Goal: Task Accomplishment & Management: Complete application form

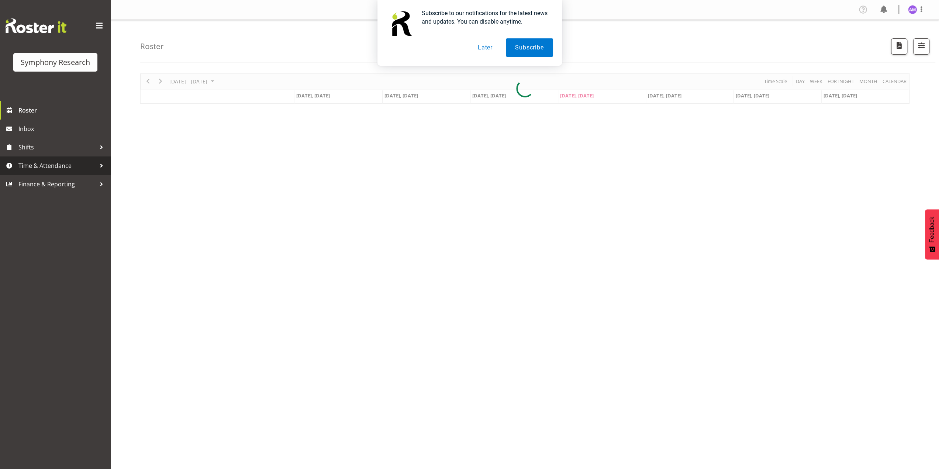
click at [89, 163] on span "Time & Attendance" at bounding box center [57, 165] width 78 height 11
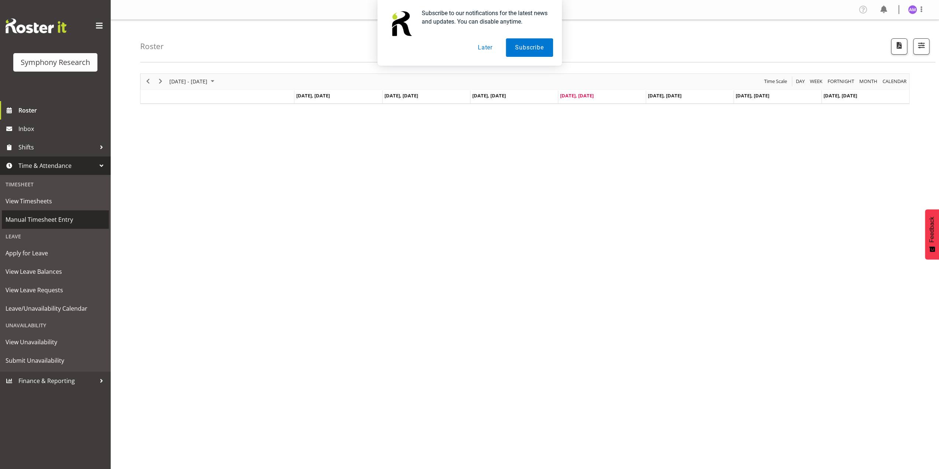
click at [56, 220] on span "Manual Timesheet Entry" at bounding box center [56, 219] width 100 height 11
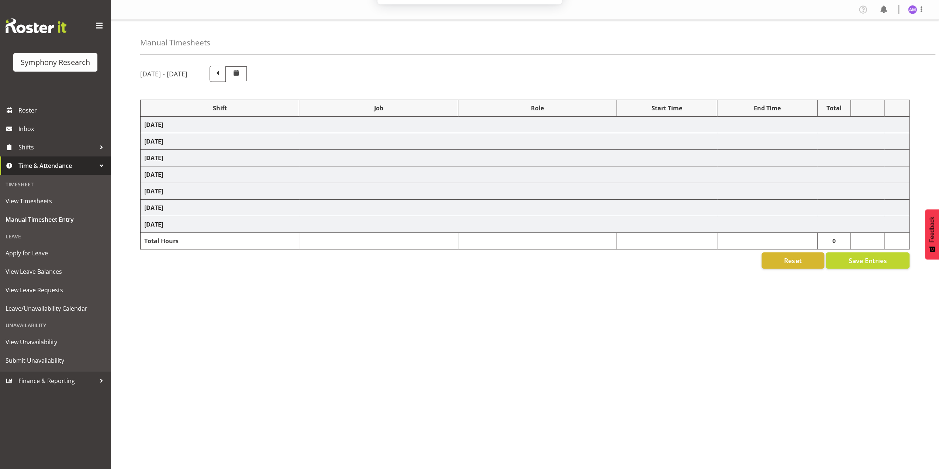
select select
select select "10239"
select select "47"
select select
select select "10536"
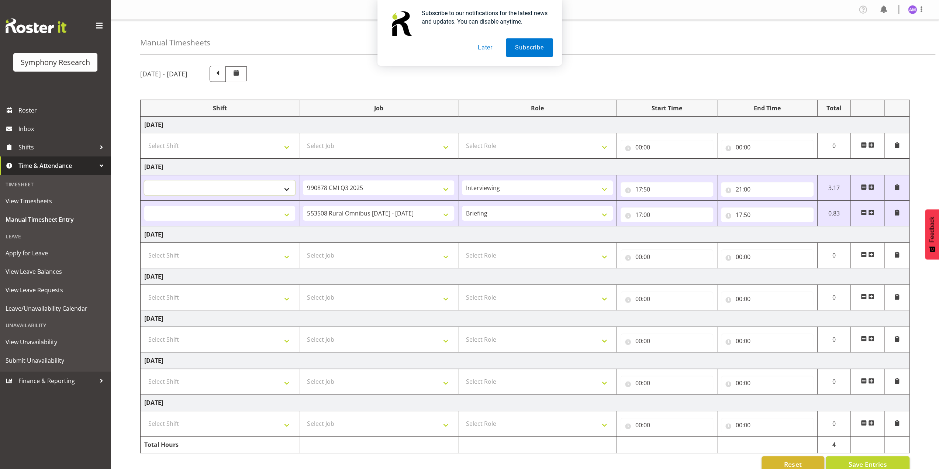
click at [239, 191] on select "!!Weekend Residential (Roster IT Shift Label) *Business 9/10am ~ 4:30pm *Busine…" at bounding box center [219, 188] width 151 height 15
select select "57853"
click at [144, 181] on select "!!Weekend Residential (Roster IT Shift Label) *Business 9/10am ~ 4:30pm *Busine…" at bounding box center [219, 188] width 151 height 15
click at [206, 217] on select "!!Weekend Residential (Roster IT Shift Label) *Business 9/10am ~ 4:30pm *Busine…" at bounding box center [219, 213] width 151 height 15
select select "57853"
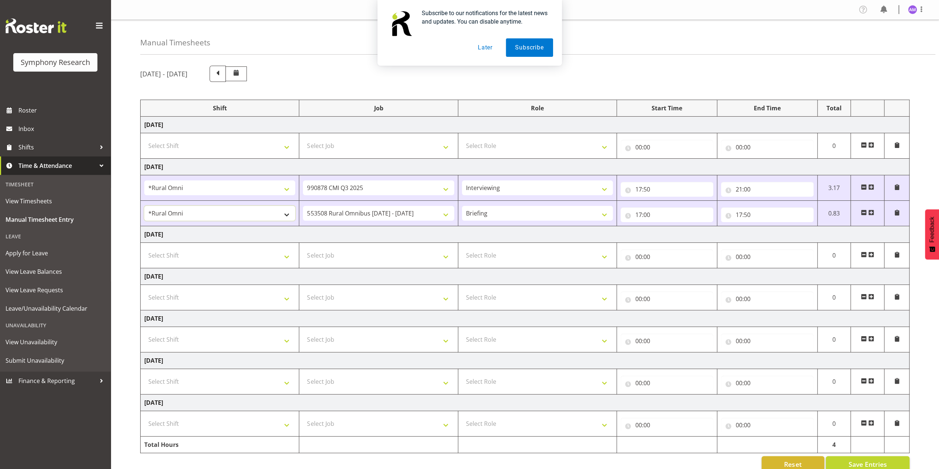
click at [144, 206] on select "!!Weekend Residential (Roster IT Shift Label) *Business 9/10am ~ 4:30pm *Busine…" at bounding box center [219, 213] width 151 height 15
click at [212, 251] on select "Select Shift !!Weekend Residential (Roster IT Shift Label) *Business 9/10am ~ 4…" at bounding box center [219, 255] width 151 height 15
select select "57853"
click at [144, 248] on select "Select Shift !!Weekend Residential (Roster IT Shift Label) *Business 9/10am ~ 4…" at bounding box center [219, 255] width 151 height 15
click at [340, 255] on select "Select Job 550060 IF Admin 553492 World Poll Aus Wave 2 Main 2025 553493 World …" at bounding box center [378, 255] width 151 height 15
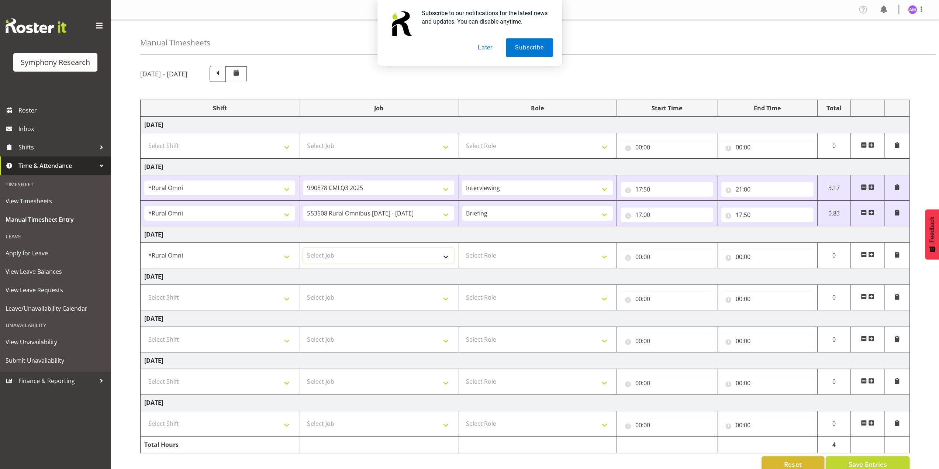
select select "10536"
click at [303, 248] on select "Select Job 550060 IF Admin 553492 World Poll Aus Wave 2 Main 2025 553493 World …" at bounding box center [378, 255] width 151 height 15
click at [519, 250] on select "Select Role Briefing Interviewing" at bounding box center [537, 255] width 151 height 15
select select "47"
click at [462, 248] on select "Select Role Briefing Interviewing" at bounding box center [537, 255] width 151 height 15
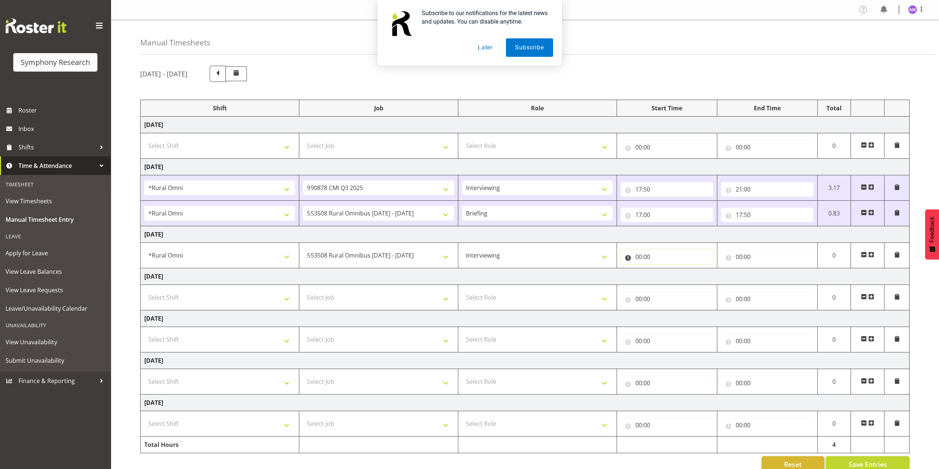
click at [655, 254] on input "00:00" at bounding box center [667, 257] width 93 height 15
click at [669, 276] on select "00 01 02 03 04 05 06 07 08 09 10 11 12 13 14 15 16 17 18 19 20 21 22 23" at bounding box center [671, 276] width 17 height 15
select select "17"
click at [663, 269] on select "00 01 02 03 04 05 06 07 08 09 10 11 12 13 14 15 16 17 18 19 20 21 22 23" at bounding box center [671, 276] width 17 height 15
type input "17:00"
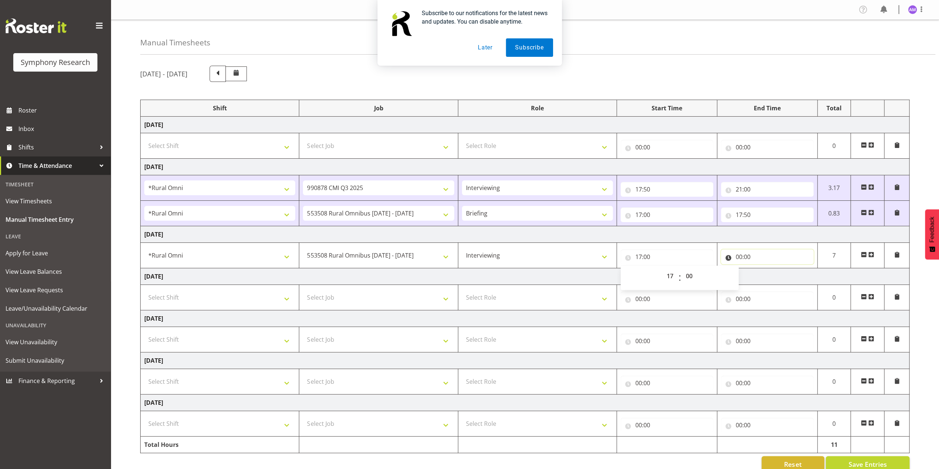
click at [750, 252] on input "00:00" at bounding box center [767, 257] width 93 height 15
click at [773, 279] on select "00 01 02 03 04 05 06 07 08 09 10 11 12 13 14 15 16 17 18 19 20 21 22 23" at bounding box center [771, 276] width 17 height 15
select select "21"
click at [763, 269] on select "00 01 02 03 04 05 06 07 08 09 10 11 12 13 14 15 16 17 18 19 20 21 22 23" at bounding box center [771, 276] width 17 height 15
type input "21:00"
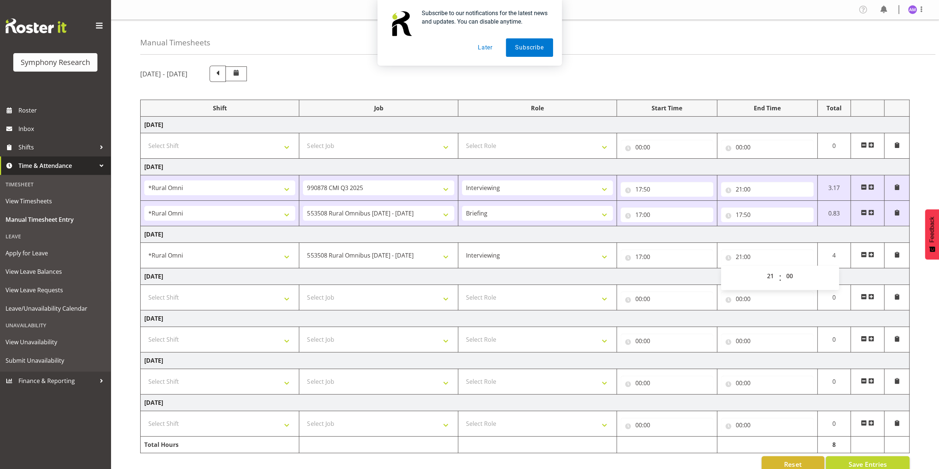
click at [707, 232] on td "Wednesday 20th August 2025" at bounding box center [525, 234] width 769 height 17
click at [251, 232] on td "Wednesday 20th August 2025" at bounding box center [525, 234] width 769 height 17
click at [231, 260] on select "!!Weekend Residential (Roster IT Shift Label) *Business 9/10am ~ 4:30pm *Busine…" at bounding box center [219, 255] width 151 height 15
select select "48116"
click at [144, 248] on select "!!Weekend Residential (Roster IT Shift Label) *Business 9/10am ~ 4:30pm *Busine…" at bounding box center [219, 255] width 151 height 15
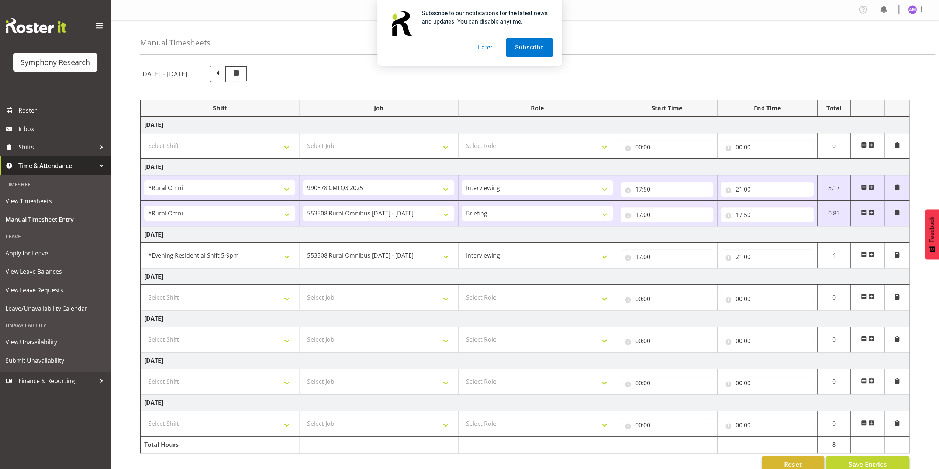
click at [291, 276] on td "Thursday 21st August 2025" at bounding box center [525, 276] width 769 height 17
click at [234, 213] on select "!!Weekend Residential (Roster IT Shift Label) *Business 9/10am ~ 4:30pm *Busine…" at bounding box center [219, 213] width 151 height 15
select select "48116"
click at [144, 206] on select "!!Weekend Residential (Roster IT Shift Label) *Business 9/10am ~ 4:30pm *Busine…" at bounding box center [219, 213] width 151 height 15
click at [208, 186] on select "!!Weekend Residential (Roster IT Shift Label) *Business 9/10am ~ 4:30pm *Busine…" at bounding box center [219, 188] width 151 height 15
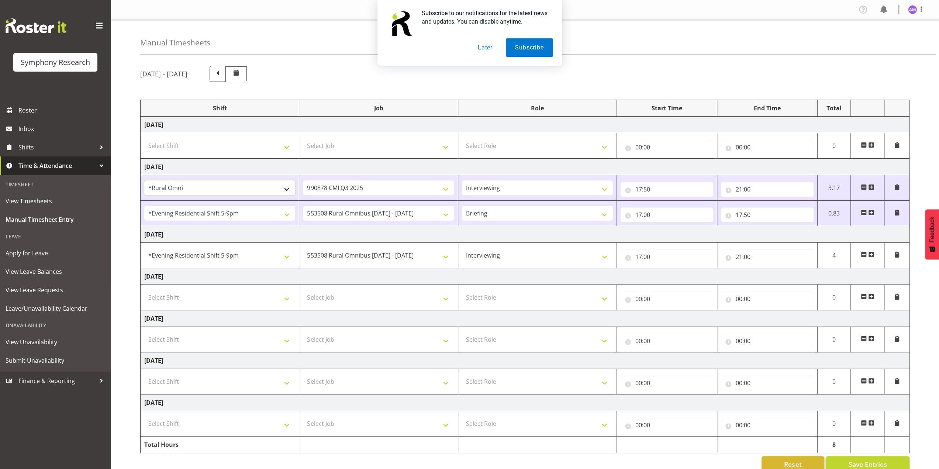
select select "48116"
click at [144, 181] on select "!!Weekend Residential (Roster IT Shift Label) *Business 9/10am ~ 4:30pm *Busine…" at bounding box center [219, 188] width 151 height 15
click at [130, 234] on div "Manual Timesheets August 18th - August 24th 2025 Shift Job Role Start Time End …" at bounding box center [525, 249] width 829 height 458
click at [209, 297] on select "Select Shift !!Weekend Residential (Roster IT Shift Label) *Business 9/10am ~ 4…" at bounding box center [219, 297] width 151 height 15
select select "48116"
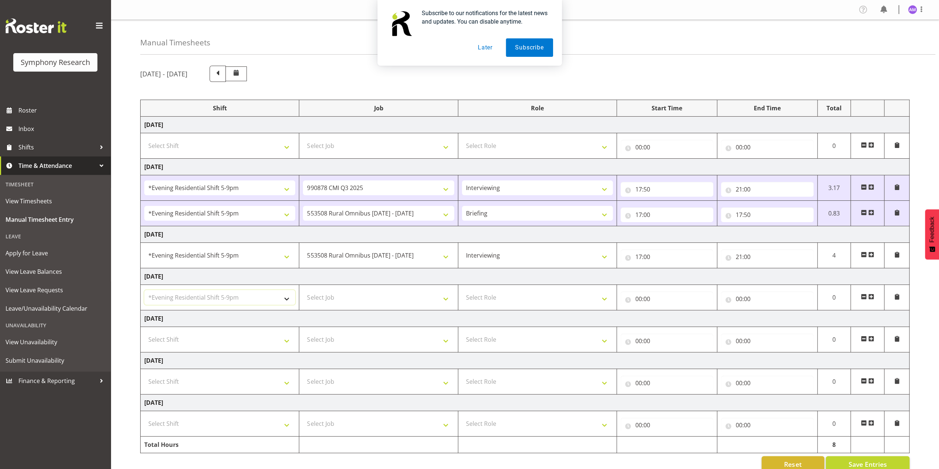
click at [144, 290] on select "Select Shift !!Weekend Residential (Roster IT Shift Label) *Business 9/10am ~ 4…" at bounding box center [219, 297] width 151 height 15
click at [347, 301] on select "Select Job 550060 IF Admin 553492 World Poll Aus Wave 2 Main 2025 553493 World …" at bounding box center [378, 297] width 151 height 15
select select "10536"
click at [303, 290] on select "Select Job 550060 IF Admin 553492 World Poll Aus Wave 2 Main 2025 553493 World …" at bounding box center [378, 297] width 151 height 15
click at [369, 261] on select "550060 IF Admin 553492 World Poll Aus Wave 2 Main 2025 553493 World Poll NZ Wav…" at bounding box center [378, 255] width 151 height 15
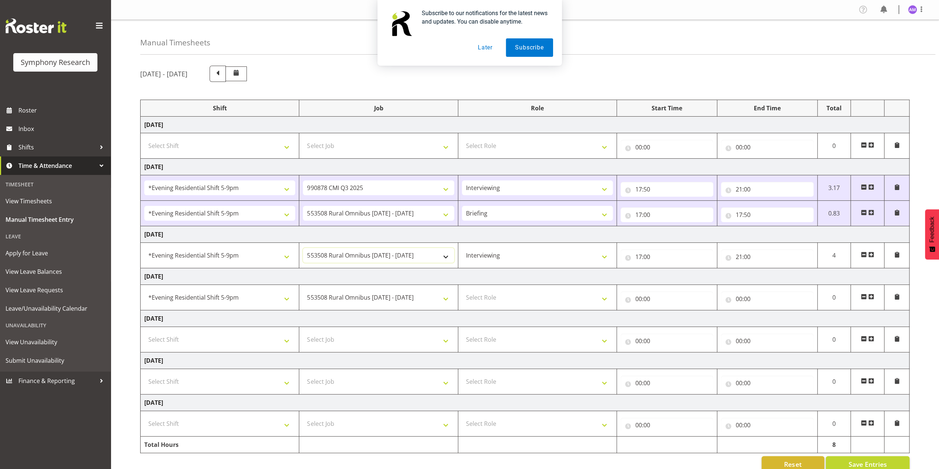
click at [376, 250] on select "550060 IF Admin 553492 World Poll Aus Wave 2 Main 2025 553493 World Poll NZ Wav…" at bounding box center [378, 255] width 151 height 15
select select "10239"
click at [303, 248] on select "550060 IF Admin 553492 World Poll Aus Wave 2 Main 2025 553493 World Poll NZ Wav…" at bounding box center [378, 255] width 151 height 15
drag, startPoint x: 506, startPoint y: 295, endPoint x: 506, endPoint y: 300, distance: 5.2
click at [506, 295] on select "Select Role Briefing Interviewing" at bounding box center [537, 297] width 151 height 15
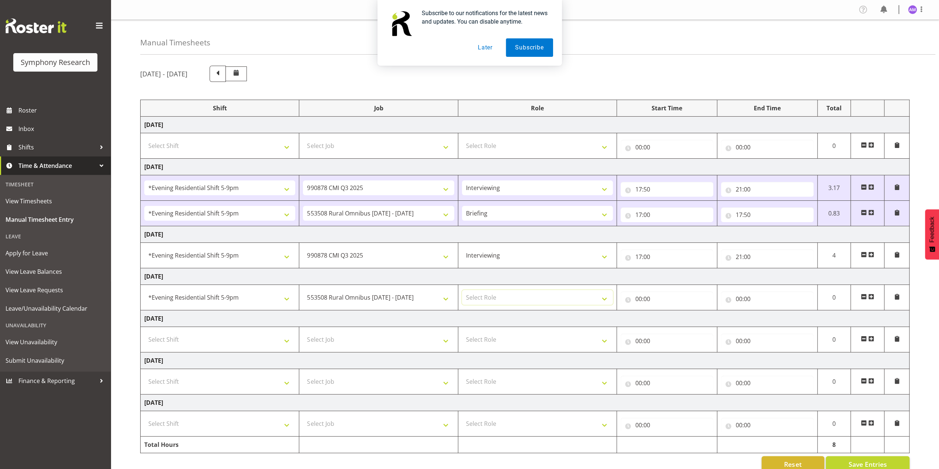
select select "47"
click at [462, 290] on select "Select Role Briefing Interviewing" at bounding box center [537, 297] width 151 height 15
click at [658, 296] on input "00:00" at bounding box center [667, 299] width 93 height 15
click at [667, 320] on select "00 01 02 03 04 05 06 07 08 09 10 11 12 13 14 15 16 17 18 19 20 21 22 23" at bounding box center [671, 318] width 17 height 15
select select "17"
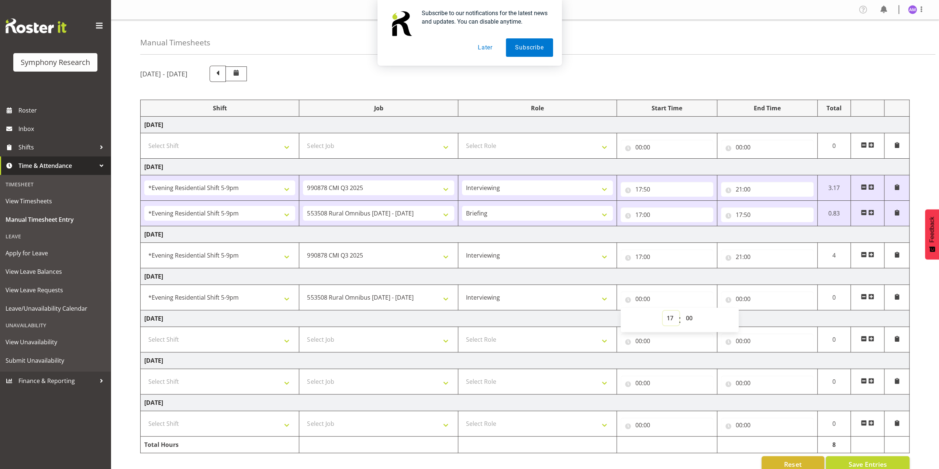
click at [663, 311] on select "00 01 02 03 04 05 06 07 08 09 10 11 12 13 14 15 16 17 18 19 20 21 22 23" at bounding box center [671, 318] width 17 height 15
type input "17:00"
click at [735, 297] on input "00:00" at bounding box center [767, 299] width 93 height 15
click at [774, 319] on select "00 01 02 03 04 05 06 07 08 09 10 11 12 13 14 15 16 17 18 19 20 21 22 23" at bounding box center [771, 318] width 17 height 15
select select "21"
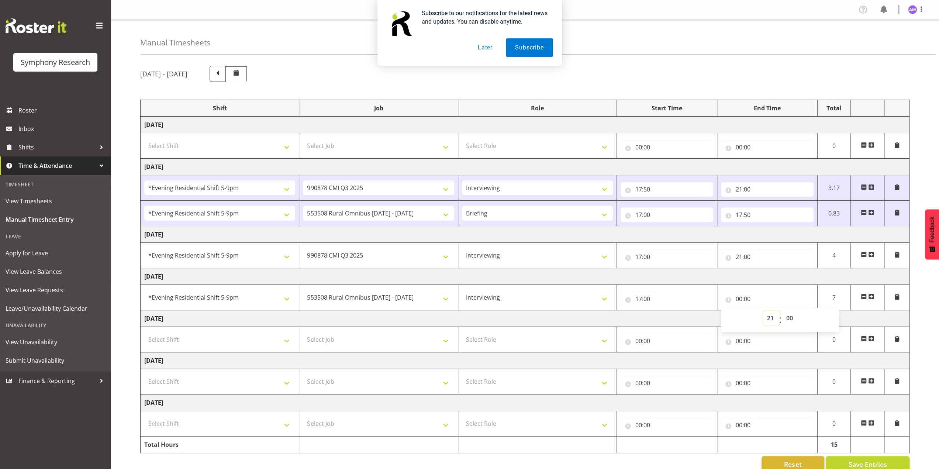
click at [763, 311] on select "00 01 02 03 04 05 06 07 08 09 10 11 12 13 14 15 16 17 18 19 20 21 22 23" at bounding box center [771, 318] width 17 height 15
type input "21:00"
click at [738, 270] on td "Thursday 21st August 2025" at bounding box center [525, 276] width 769 height 17
click at [853, 460] on span "Save Entries" at bounding box center [868, 465] width 38 height 10
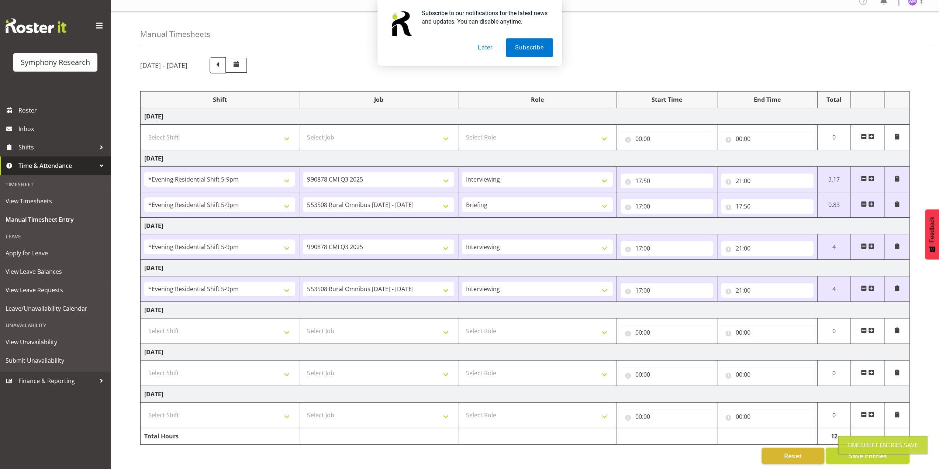
scroll to position [12, 0]
click at [852, 447] on button "Save Entries" at bounding box center [868, 455] width 84 height 16
click at [487, 46] on button "Later" at bounding box center [485, 47] width 33 height 18
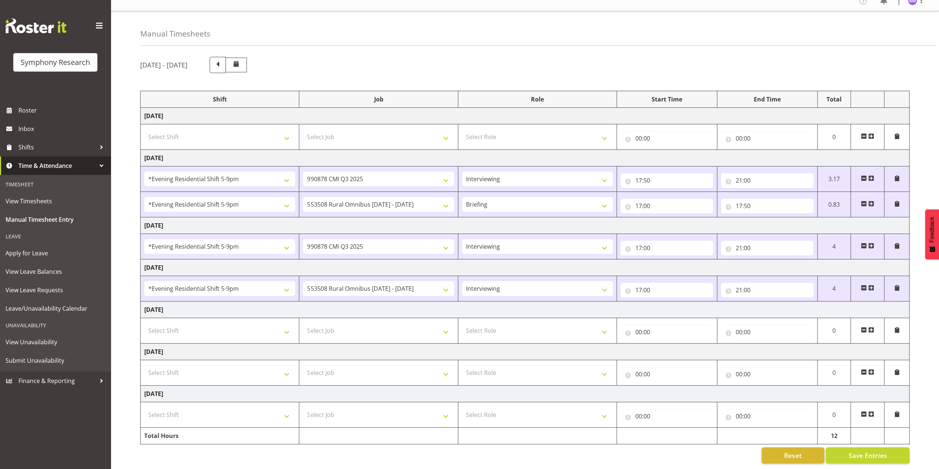
click at [391, 69] on div "August 18th - August 24th 2025" at bounding box center [525, 65] width 770 height 16
click at [393, 155] on td "Tuesday 19th August 2025" at bounding box center [525, 158] width 769 height 17
click at [340, 42] on div "Manual Timesheets August 18th - August 24th 2025 Shift Job Role Start Time End …" at bounding box center [525, 240] width 829 height 458
